Goal: Information Seeking & Learning: Learn about a topic

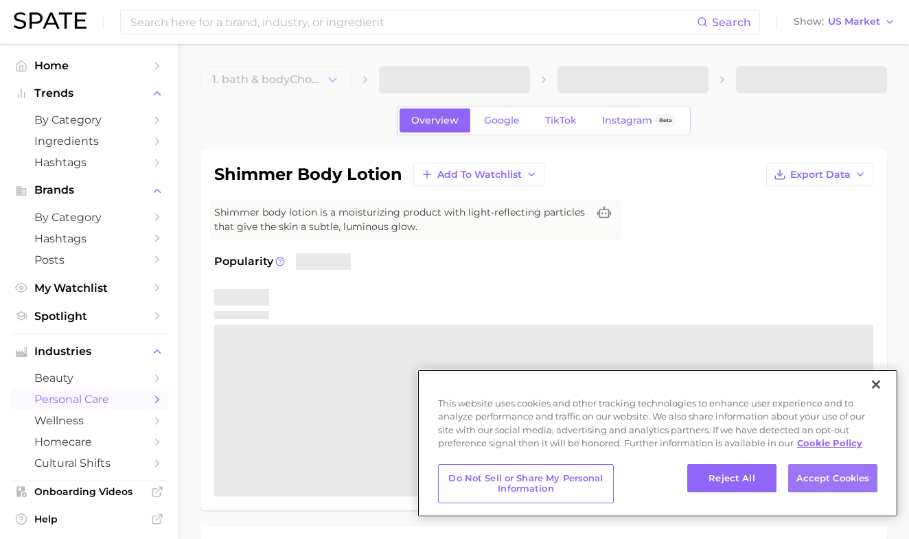
click at [830, 484] on button "Accept Cookies" at bounding box center [832, 478] width 89 height 29
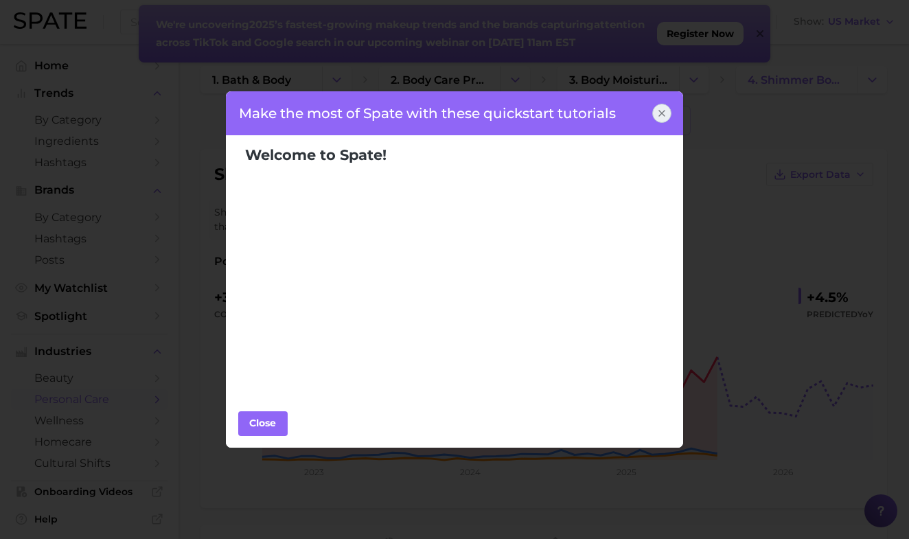
click at [666, 110] on icon at bounding box center [661, 113] width 11 height 11
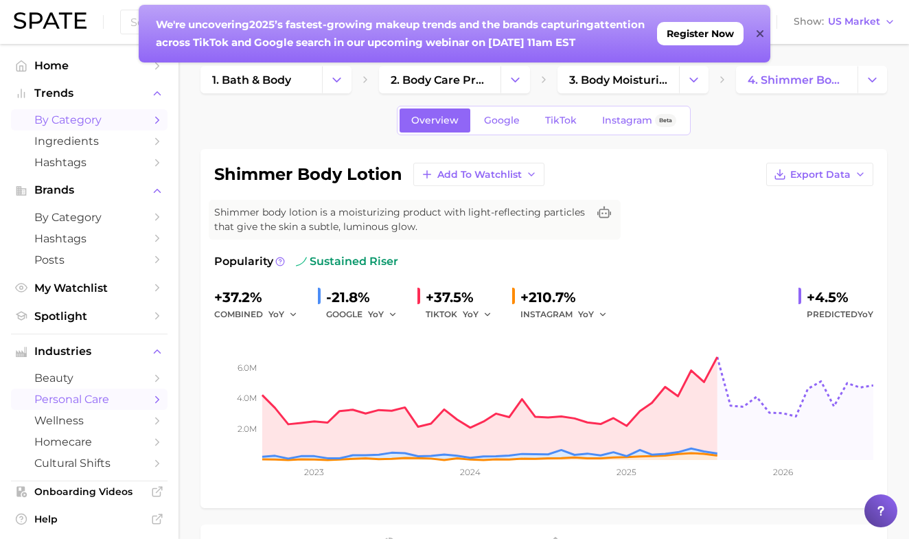
click at [104, 113] on span "by Category" at bounding box center [89, 119] width 110 height 13
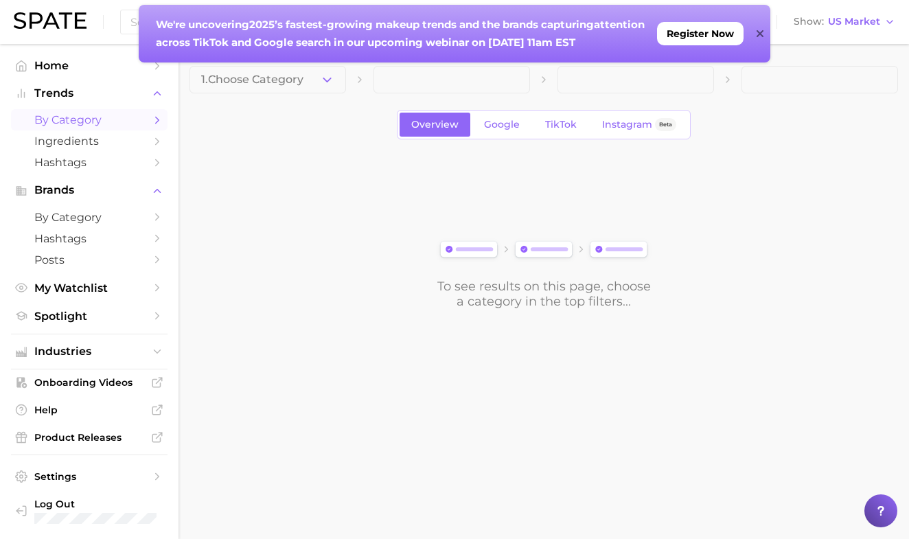
click at [137, 111] on link "by Category" at bounding box center [89, 119] width 156 height 21
click at [766, 32] on div "We're uncovering 2025’s fastest-growing makeup trends and the brands capturing …" at bounding box center [454, 34] width 631 height 58
click at [758, 36] on icon at bounding box center [759, 33] width 7 height 11
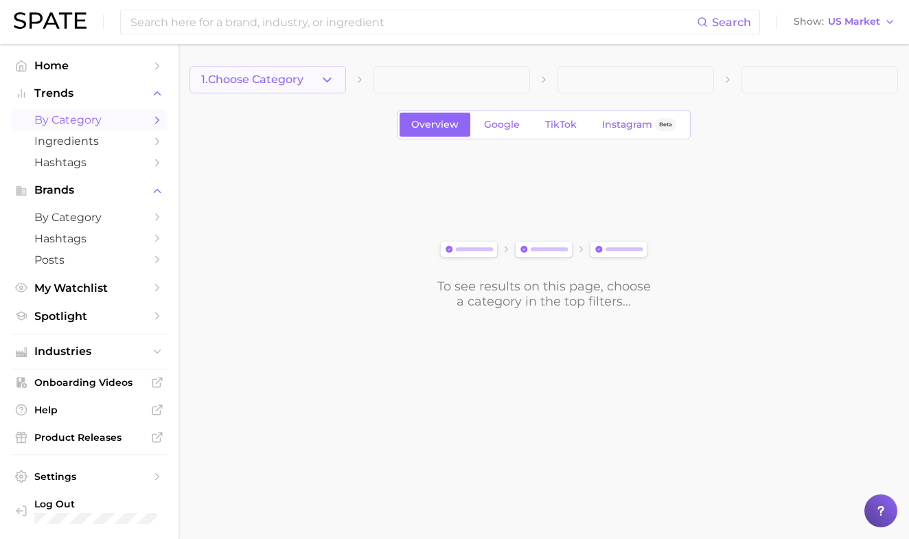
click at [255, 92] on button "1. Choose Category" at bounding box center [267, 79] width 156 height 27
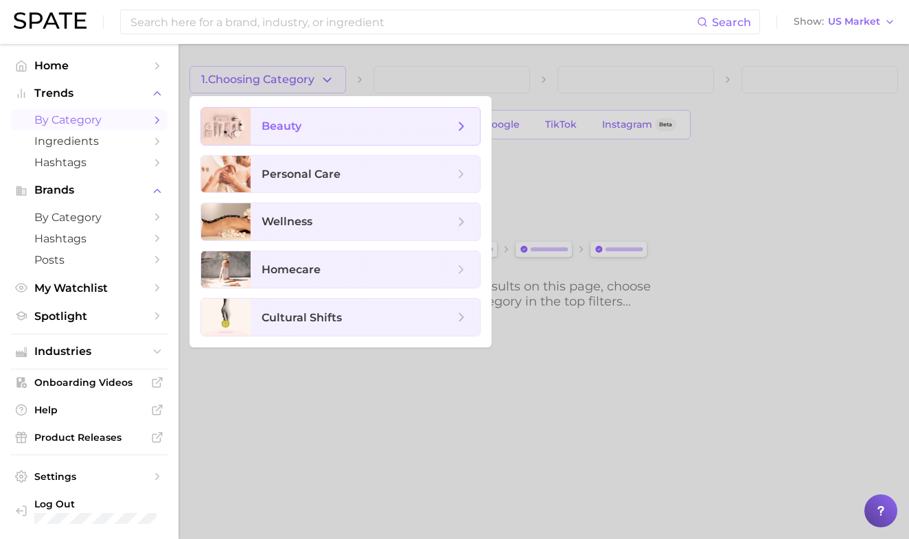
click at [284, 128] on span "beauty" at bounding box center [281, 125] width 40 height 13
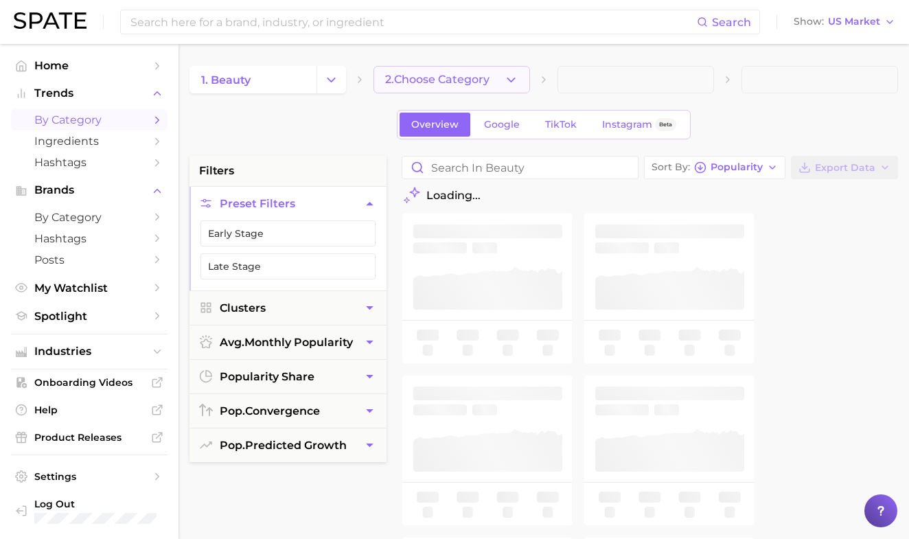
click at [382, 73] on button "2. Choose Category" at bounding box center [451, 79] width 156 height 27
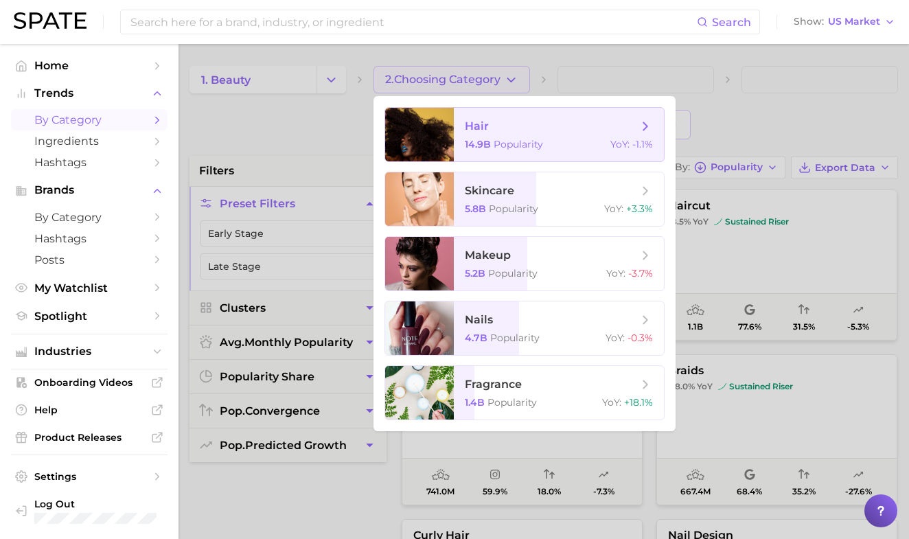
click at [454, 117] on span "hair 14.9b Popularity YoY : -1.1%" at bounding box center [559, 135] width 210 height 54
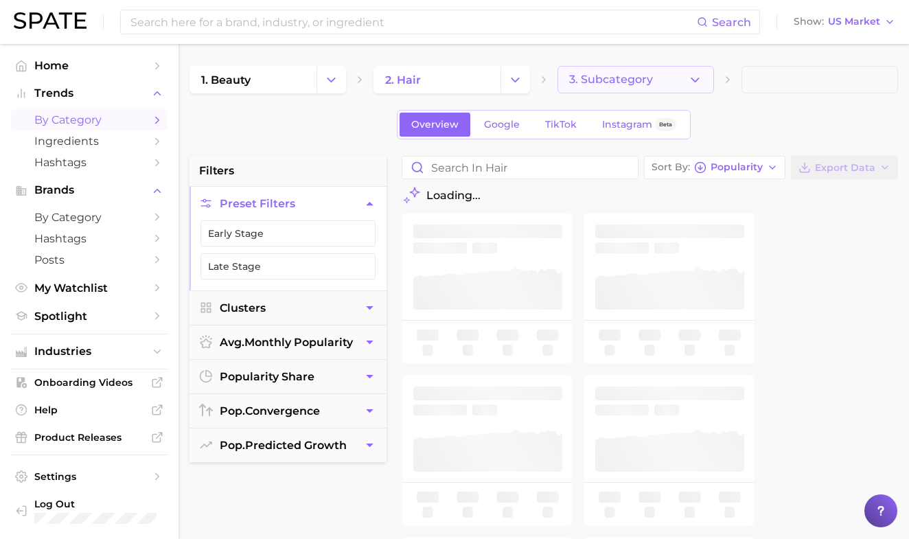
click at [581, 79] on span "3. Subcategory" at bounding box center [611, 79] width 84 height 12
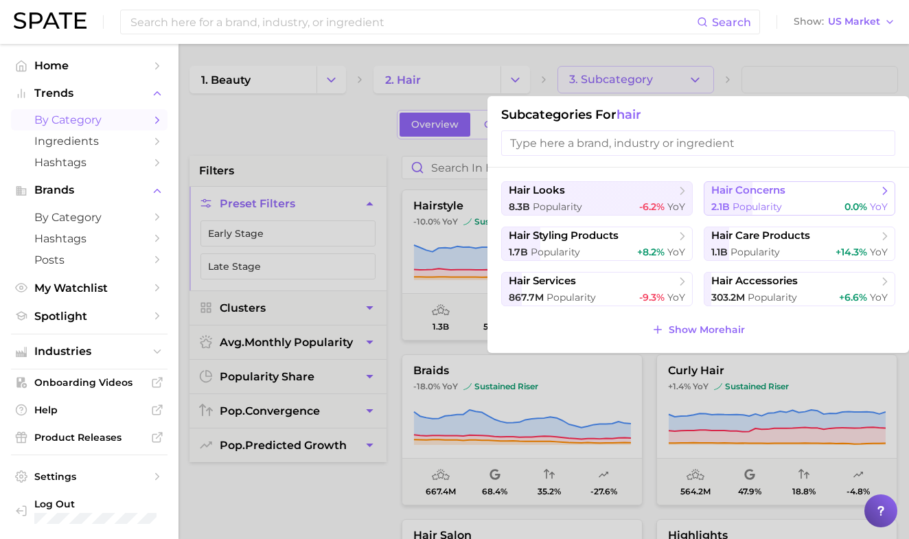
click at [772, 193] on span "hair concerns" at bounding box center [748, 190] width 74 height 13
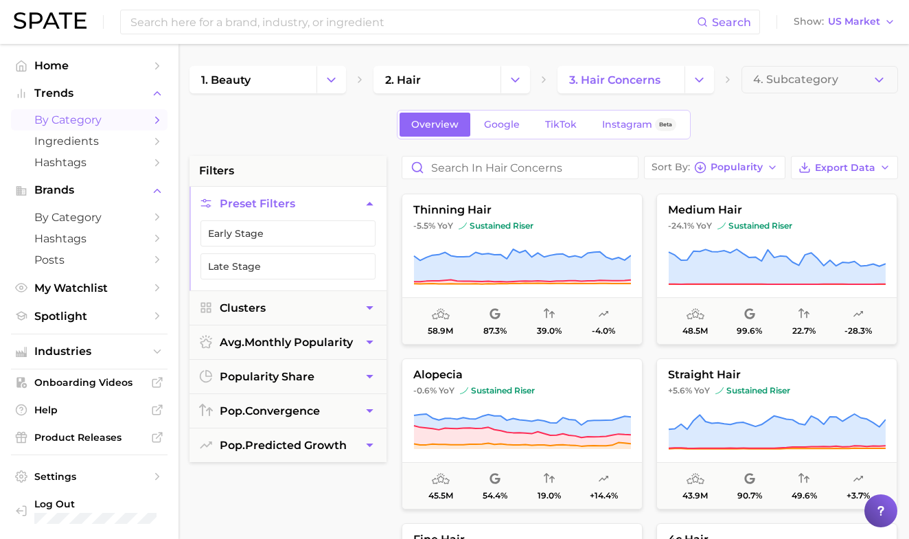
scroll to position [654, 0]
click at [625, 81] on span "3. hair concerns" at bounding box center [614, 79] width 91 height 13
click at [696, 85] on icon "Change Category" at bounding box center [699, 80] width 14 height 14
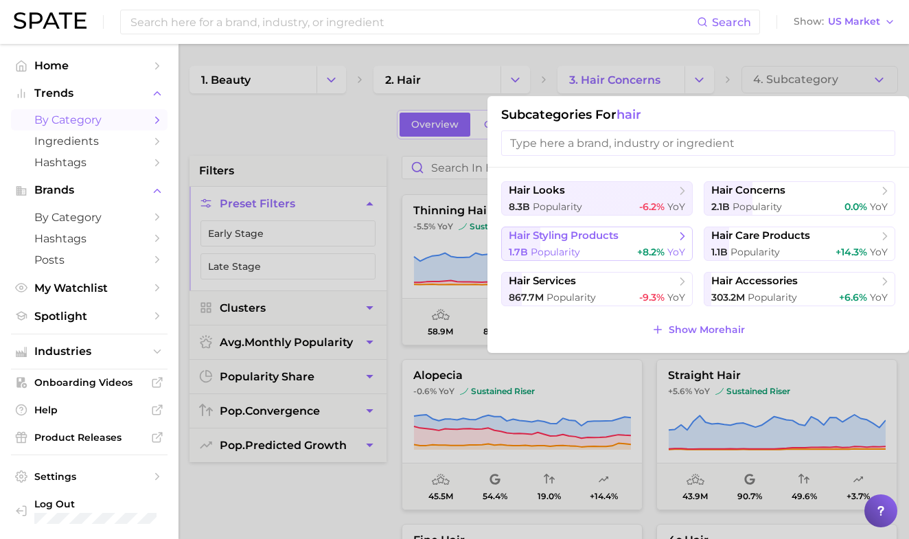
click at [631, 240] on button "hair styling products 1.7b Popularity +8.2% YoY" at bounding box center [596, 243] width 191 height 34
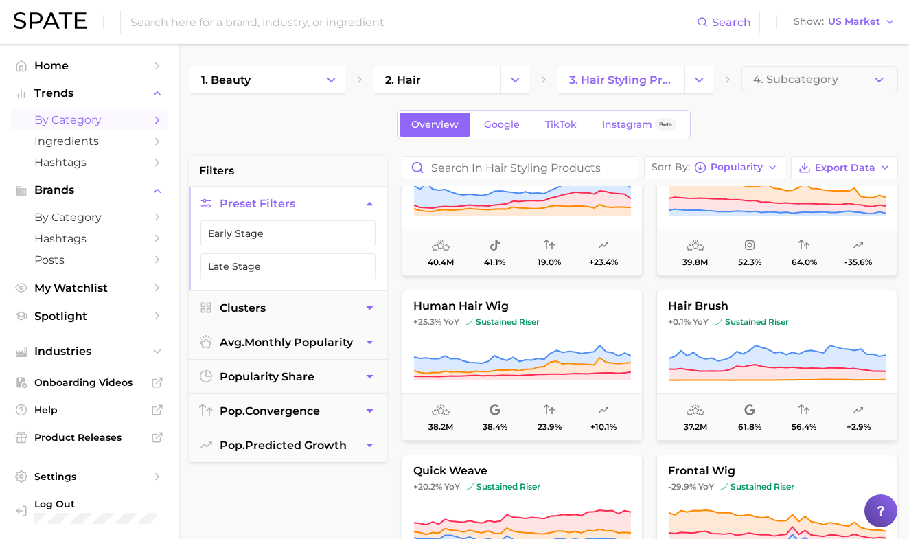
scroll to position [397, 0]
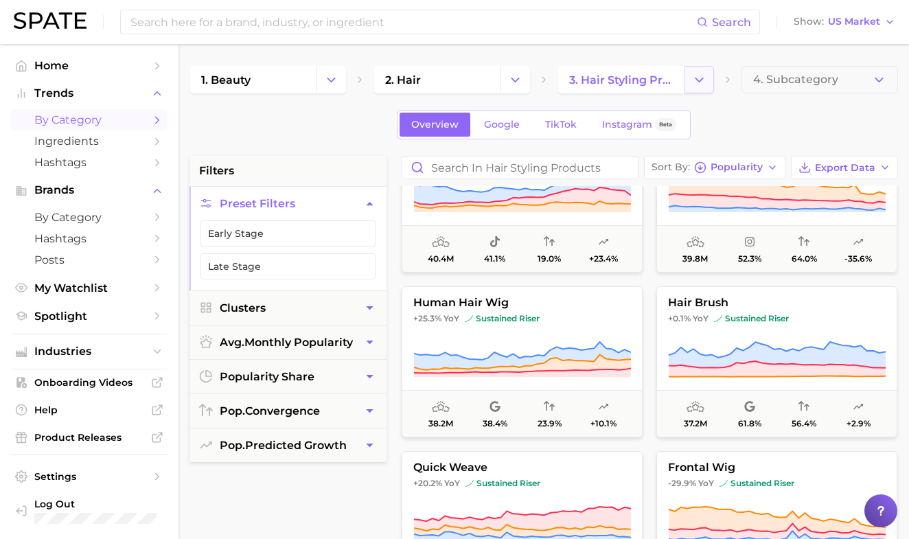
click at [695, 93] on button "Change Category" at bounding box center [699, 79] width 30 height 27
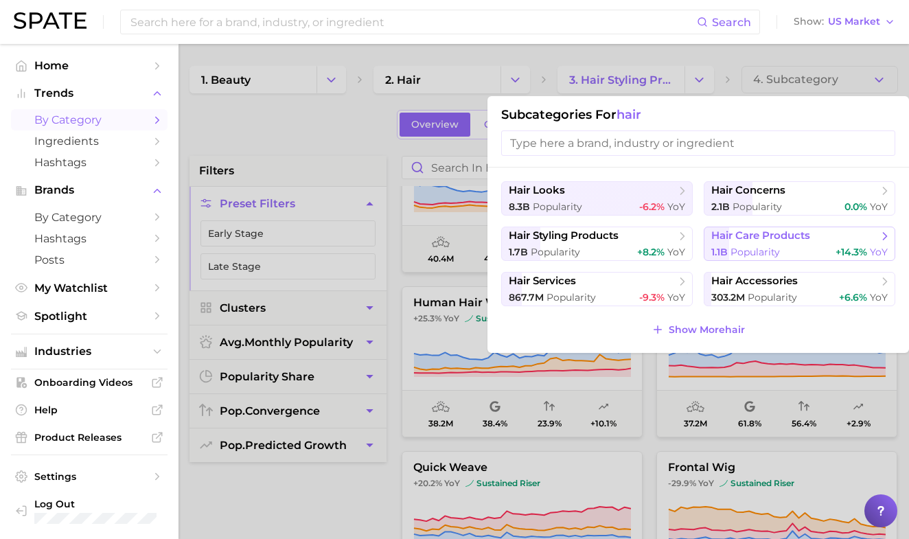
click at [835, 249] on span "+14.3%" at bounding box center [851, 252] width 32 height 12
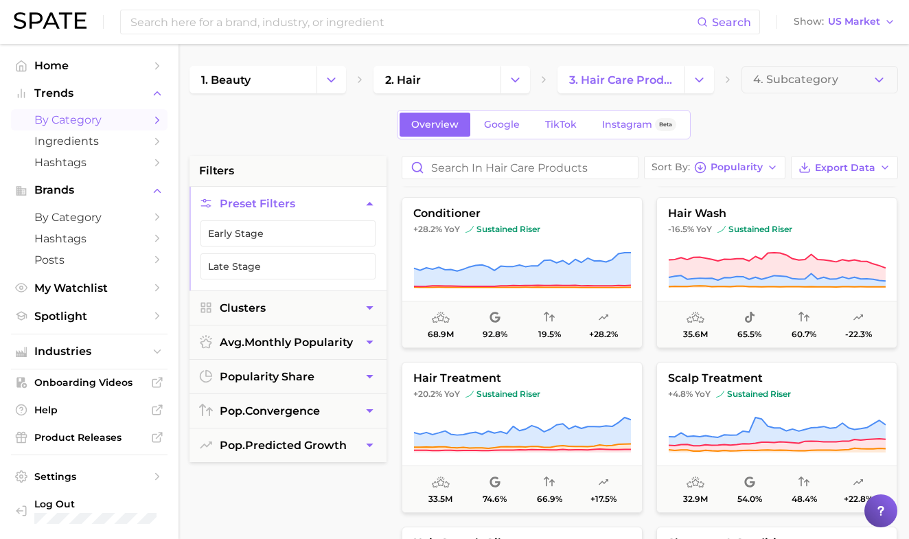
scroll to position [334, 0]
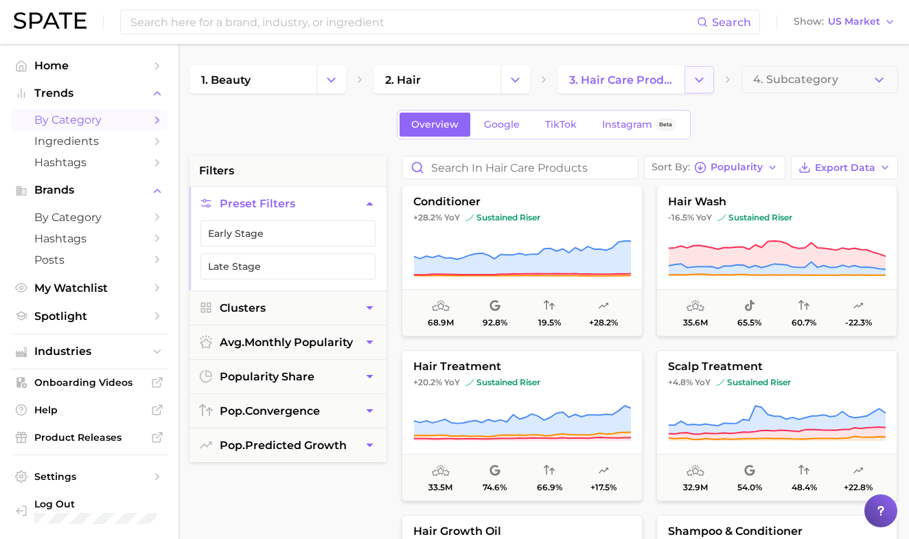
click at [701, 89] on button "Change Category" at bounding box center [699, 79] width 30 height 27
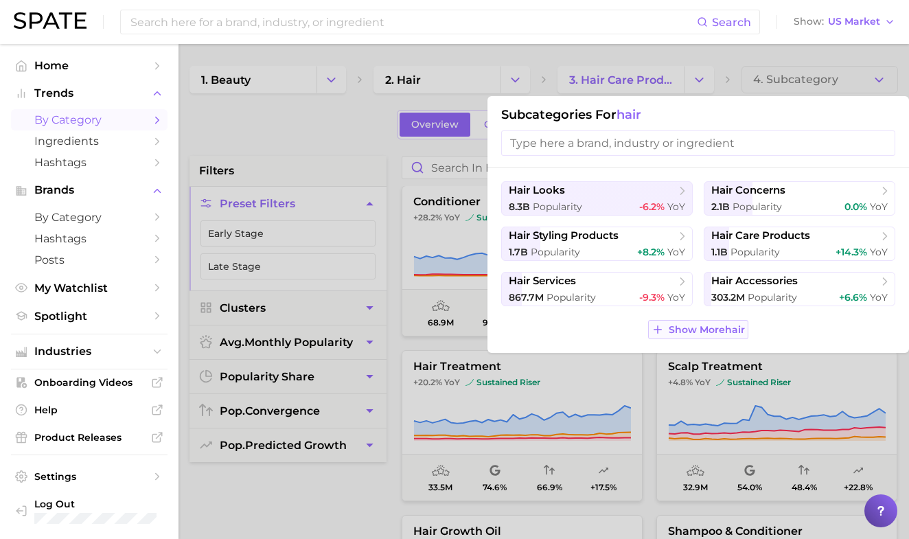
click at [712, 330] on span "Show More hair" at bounding box center [706, 330] width 76 height 12
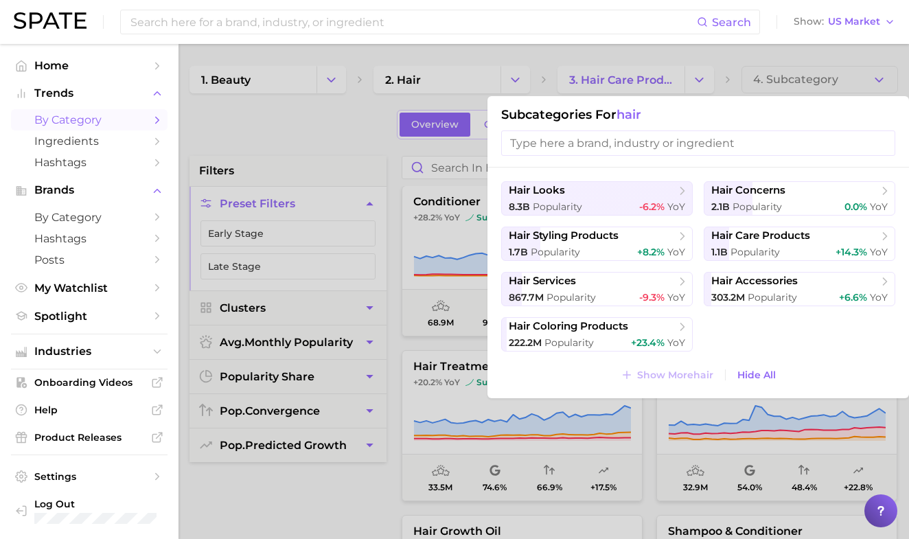
click at [504, 80] on div at bounding box center [454, 269] width 909 height 539
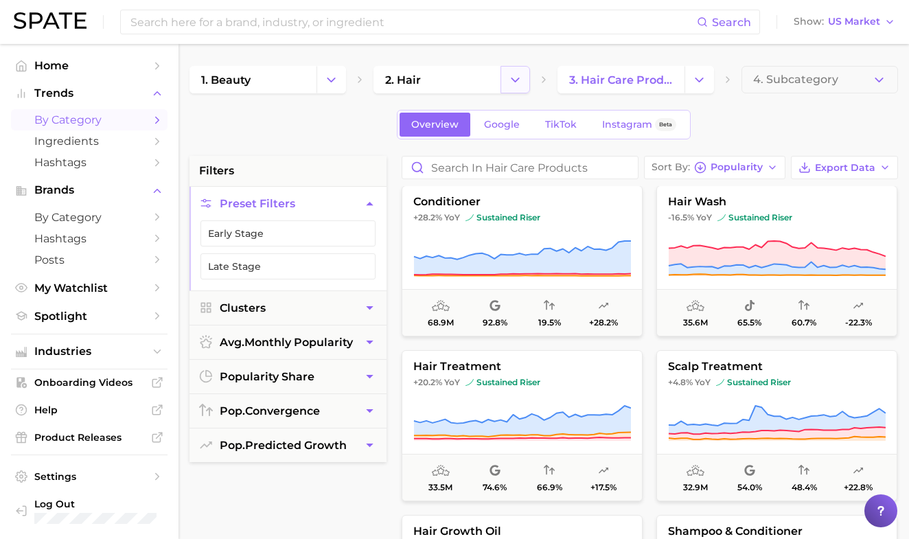
click at [515, 81] on polyline "Change Category" at bounding box center [515, 79] width 8 height 3
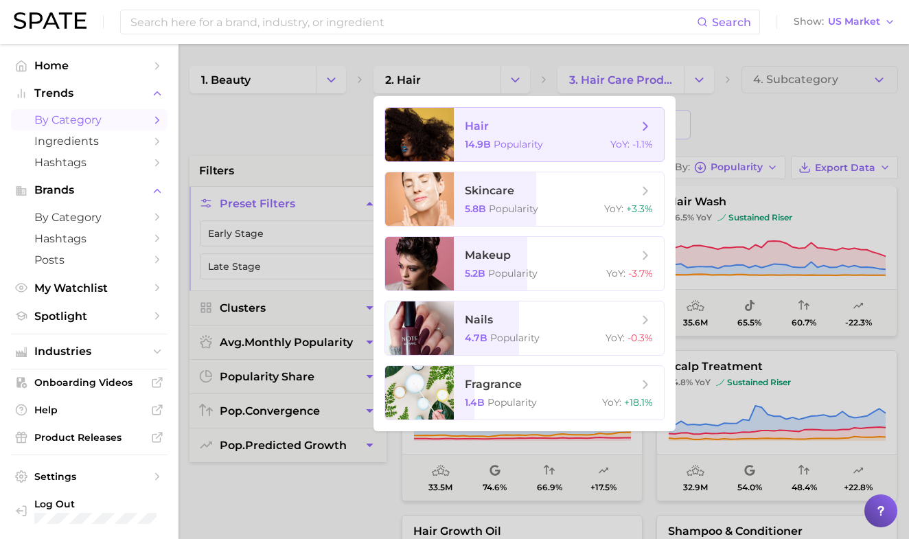
click at [535, 131] on span "hair" at bounding box center [551, 126] width 173 height 15
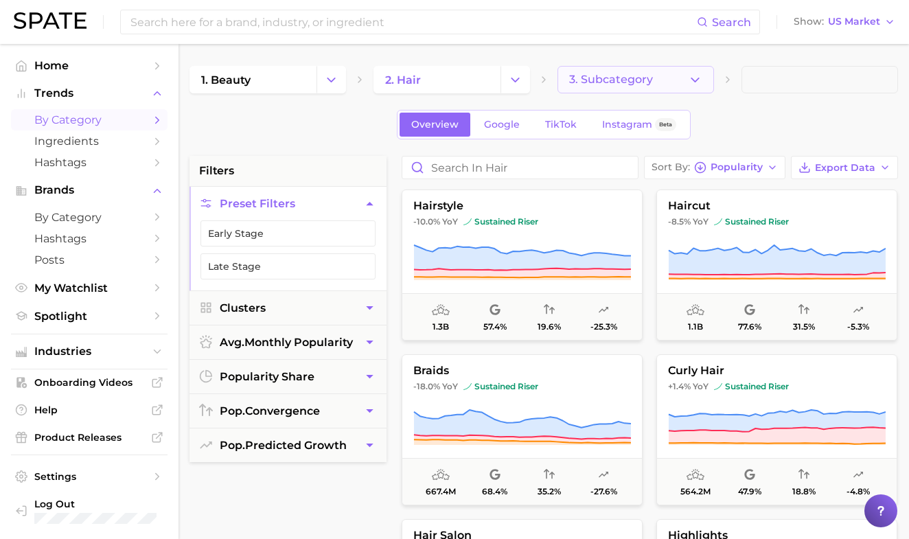
click at [635, 82] on span "3. Subcategory" at bounding box center [611, 79] width 84 height 12
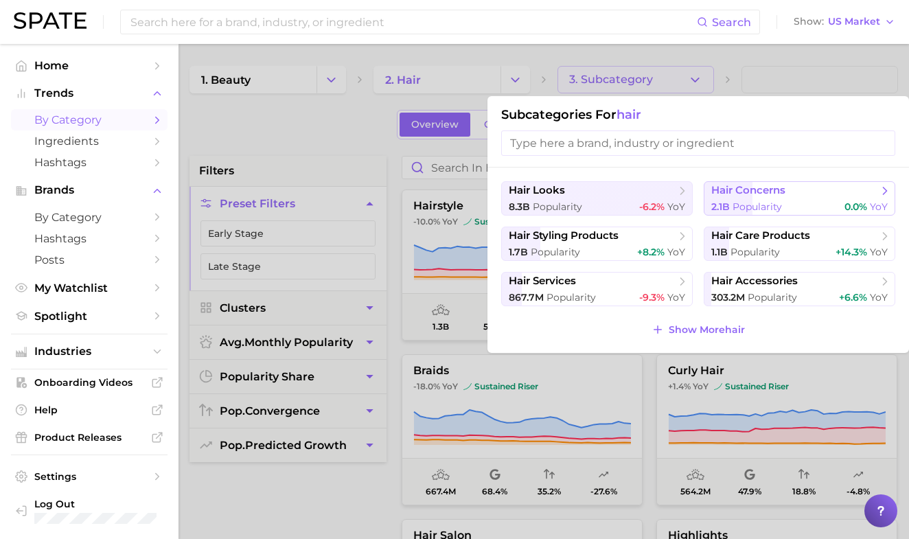
click at [761, 204] on span "Popularity" at bounding box center [756, 206] width 49 height 12
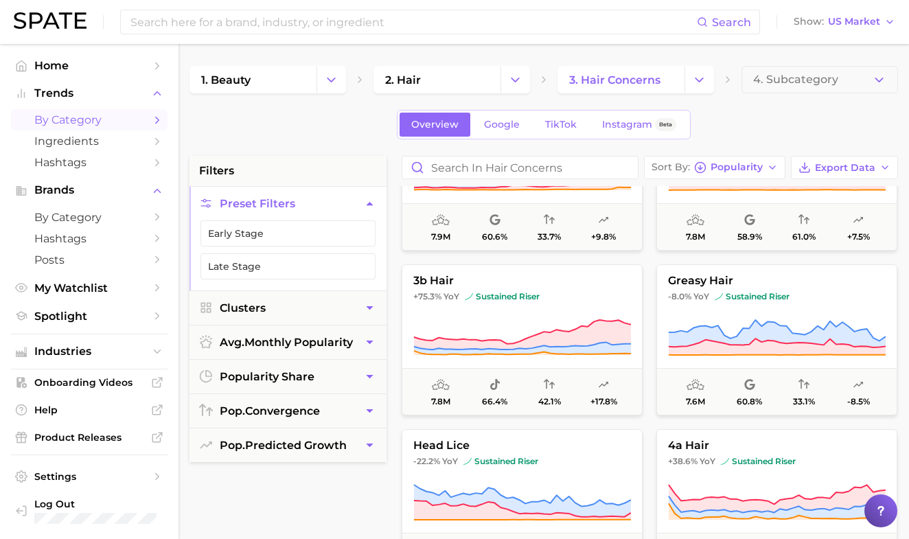
scroll to position [3220, 0]
click at [347, 310] on button "Clusters" at bounding box center [287, 308] width 197 height 34
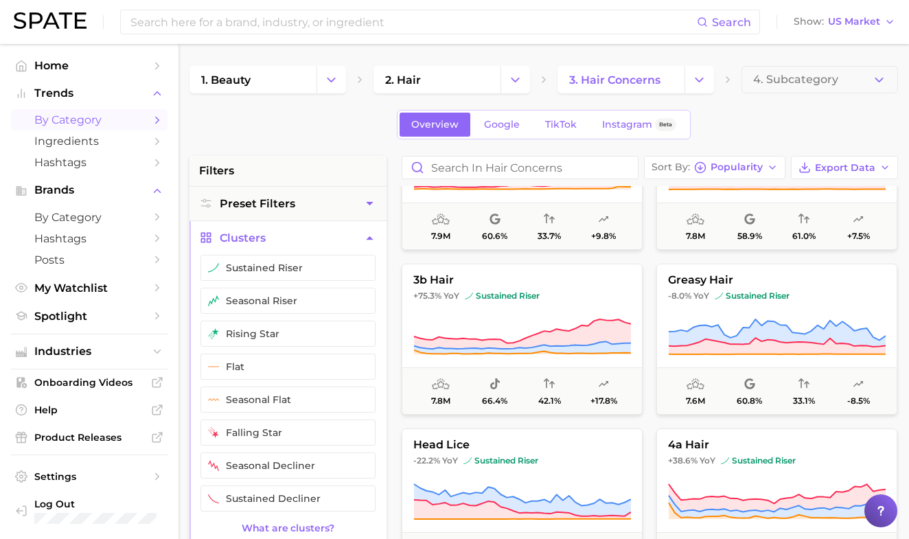
click at [366, 244] on icon "button" at bounding box center [369, 238] width 14 height 14
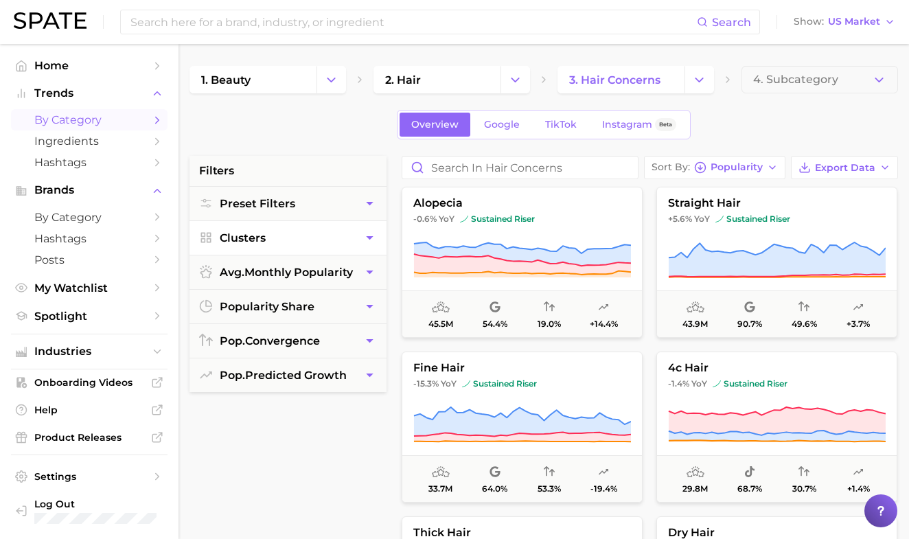
scroll to position [825, 0]
click at [859, 23] on span "US Market" at bounding box center [854, 22] width 52 height 8
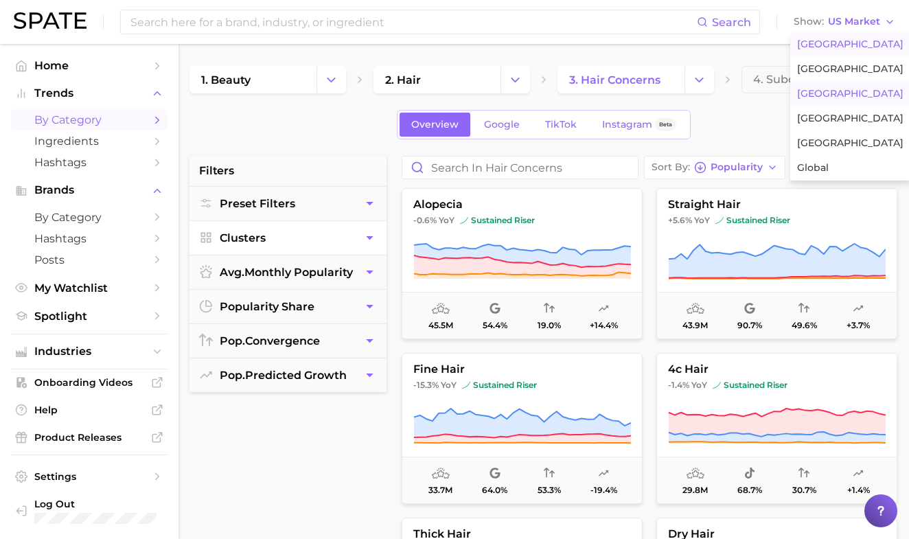
click at [841, 85] on button "[GEOGRAPHIC_DATA]" at bounding box center [850, 94] width 120 height 25
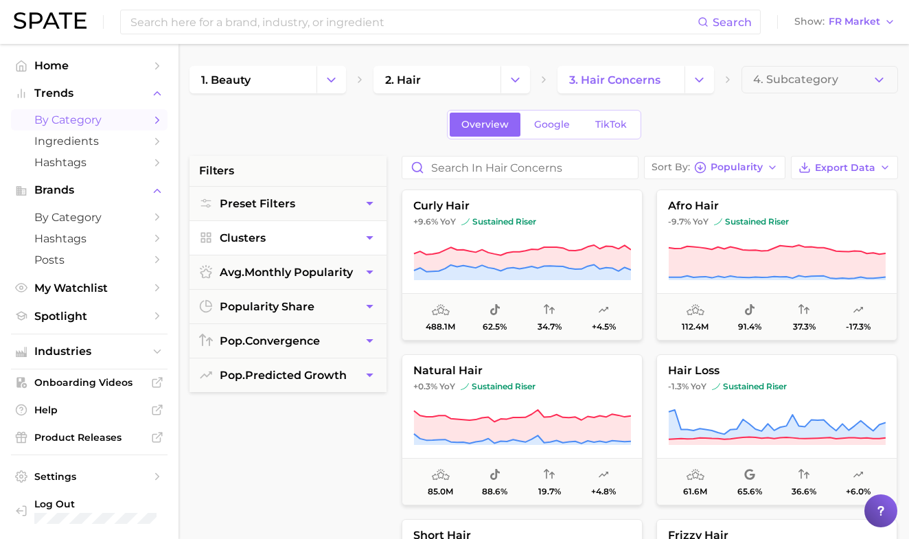
click at [856, 31] on div "Search Show FR Market" at bounding box center [454, 22] width 881 height 44
click at [859, 19] on span "FR Market" at bounding box center [853, 22] width 51 height 8
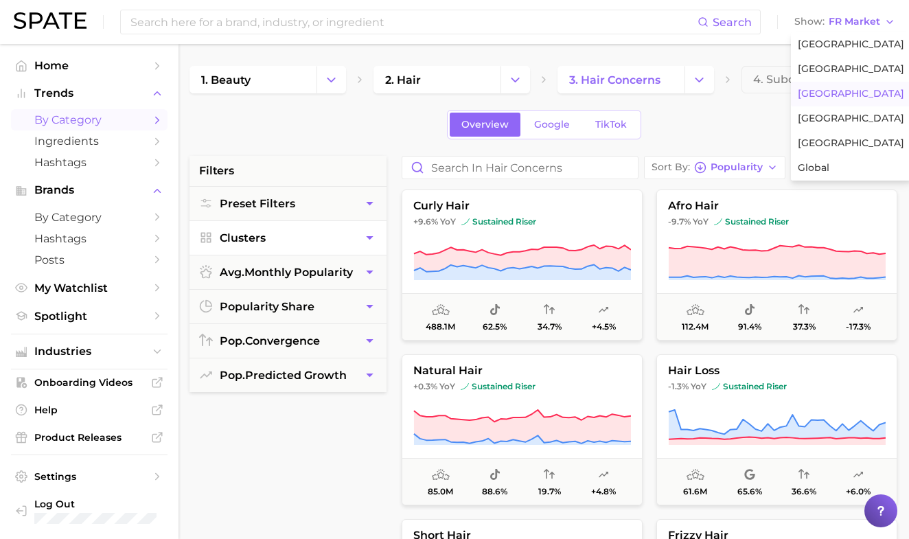
click at [765, 130] on div "Overview Google TikTok" at bounding box center [543, 125] width 708 height 30
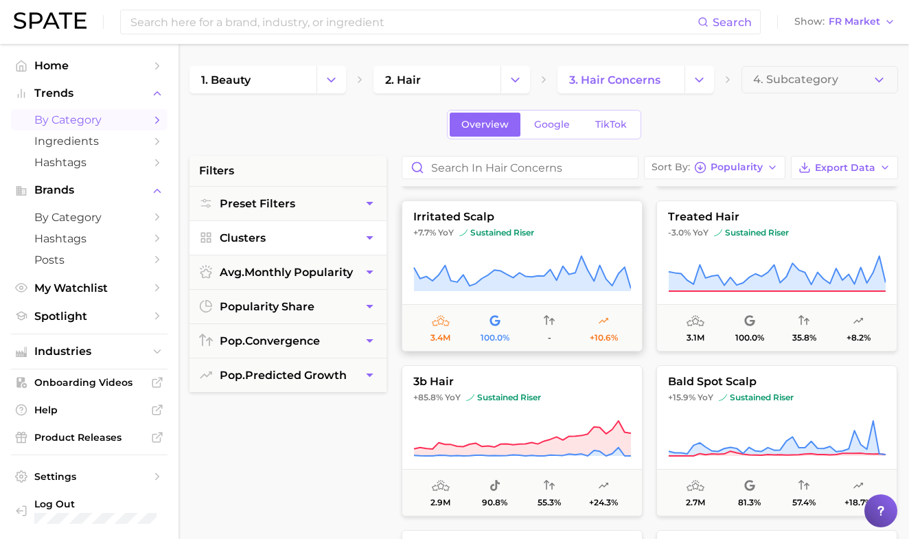
scroll to position [3449, 0]
click at [550, 119] on span "Google" at bounding box center [552, 125] width 36 height 12
